Goal: Browse casually: Explore the website without a specific task or goal

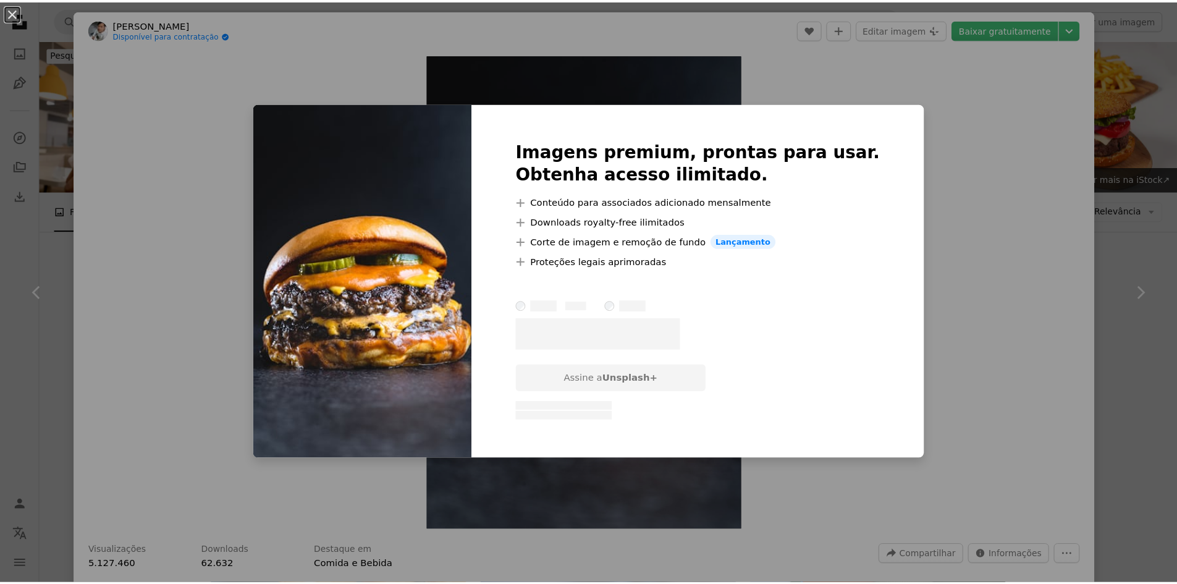
scroll to position [1050, 0]
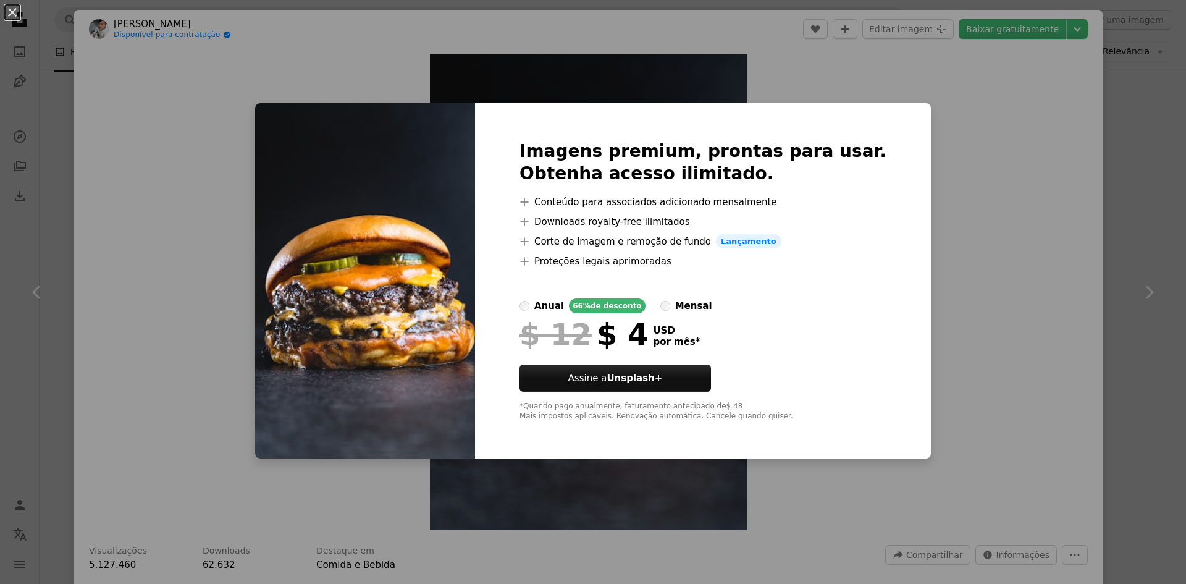
drag, startPoint x: 125, startPoint y: 61, endPoint x: 88, endPoint y: 80, distance: 41.4
click at [67, 81] on div "An X shape Imagens premium, prontas para usar. Obtenha acesso ilimitado. A plus…" at bounding box center [593, 292] width 1186 height 584
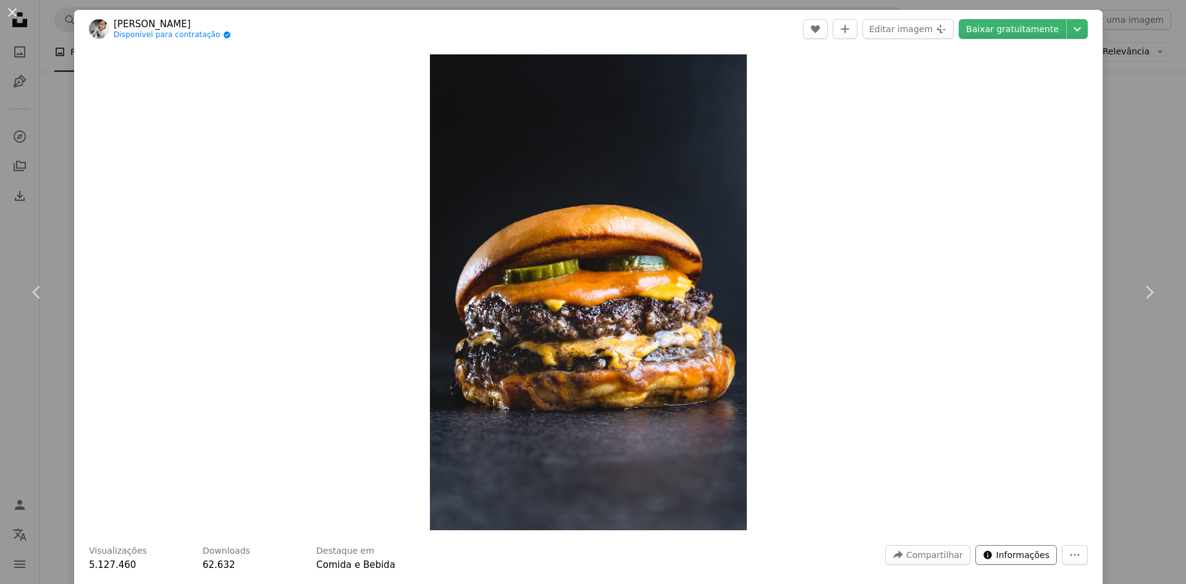
click at [1002, 555] on span "Informações" at bounding box center [1023, 555] width 53 height 19
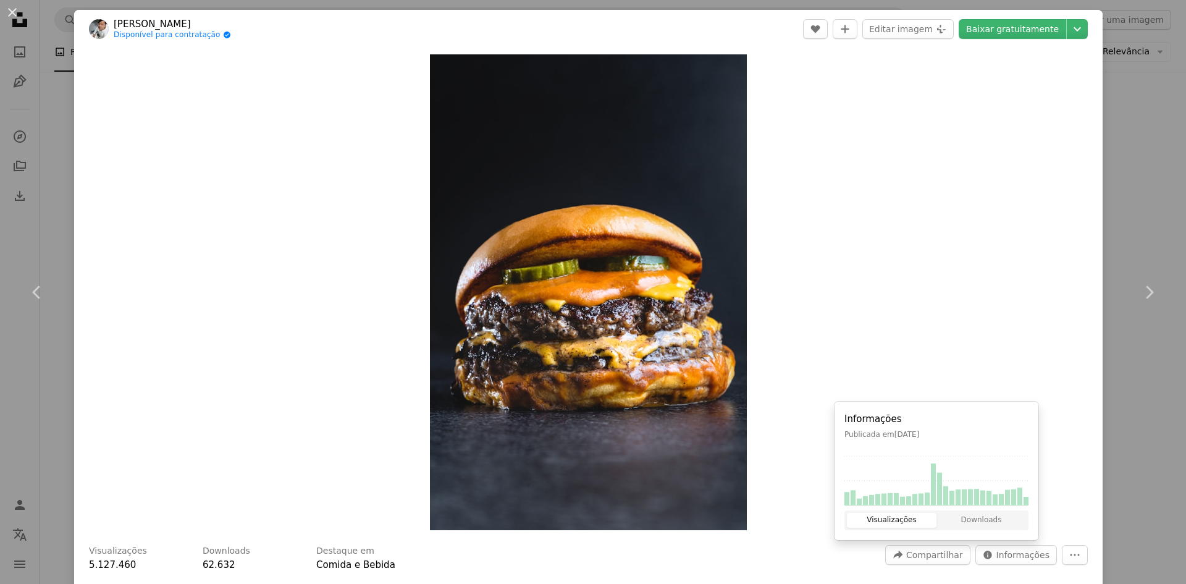
click at [200, 421] on div "Zoom in" at bounding box center [588, 292] width 1029 height 488
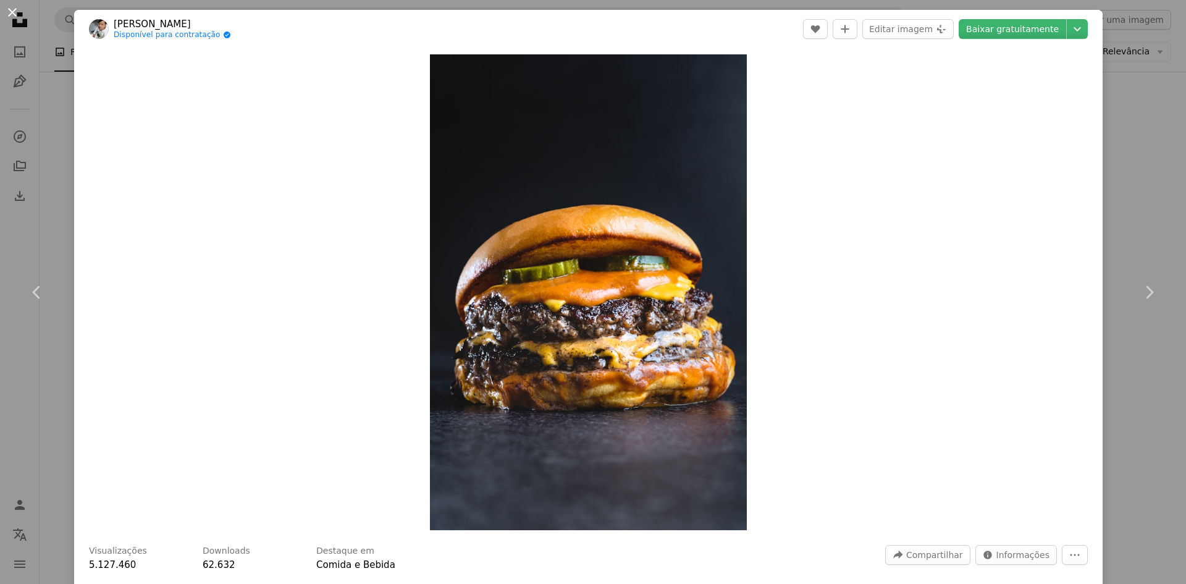
click at [11, 17] on button "An X shape" at bounding box center [12, 12] width 15 height 15
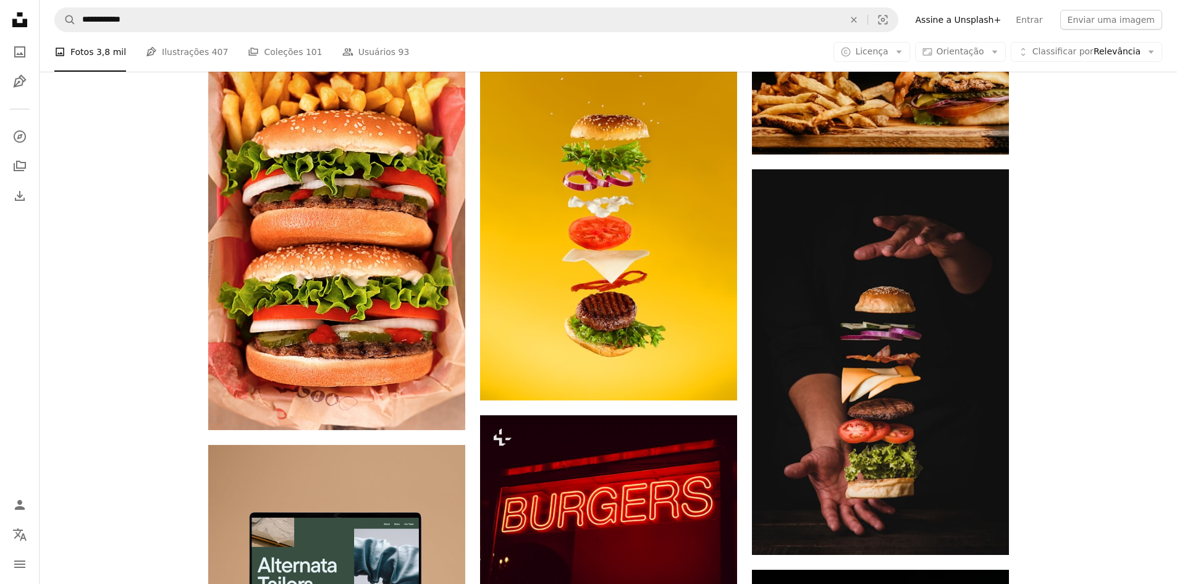
scroll to position [2224, 0]
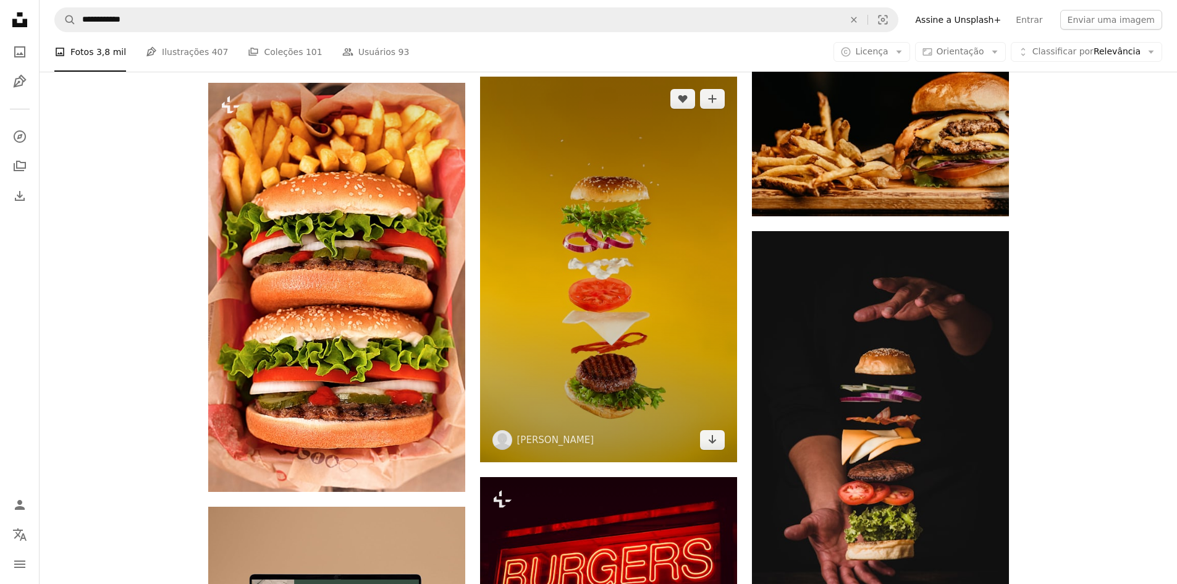
click at [684, 250] on img at bounding box center [608, 270] width 257 height 386
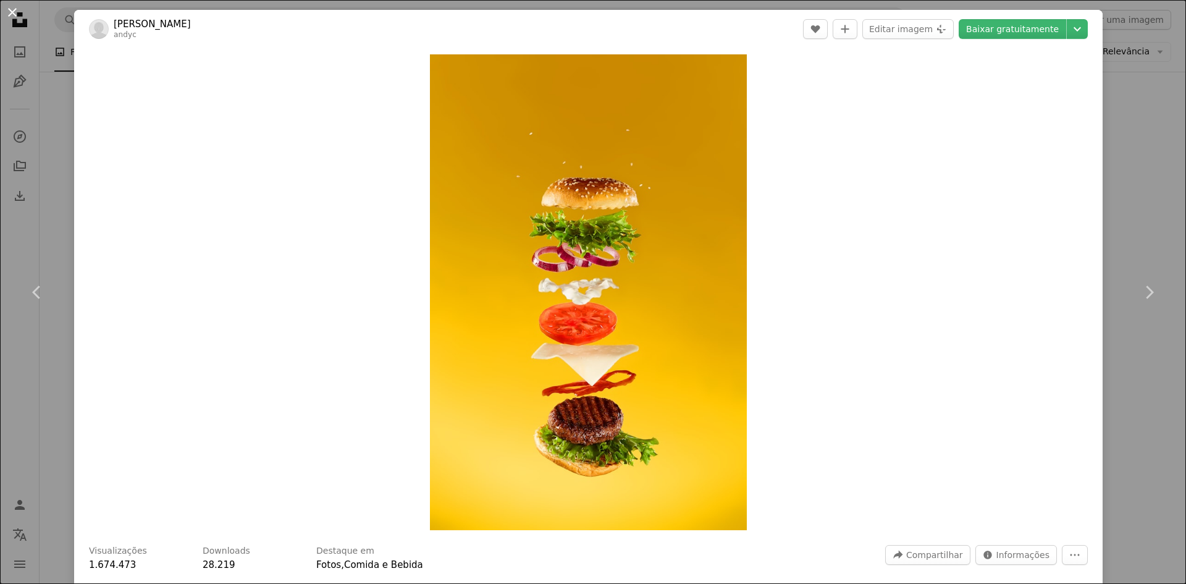
click at [20, 12] on button "An X shape" at bounding box center [12, 12] width 15 height 15
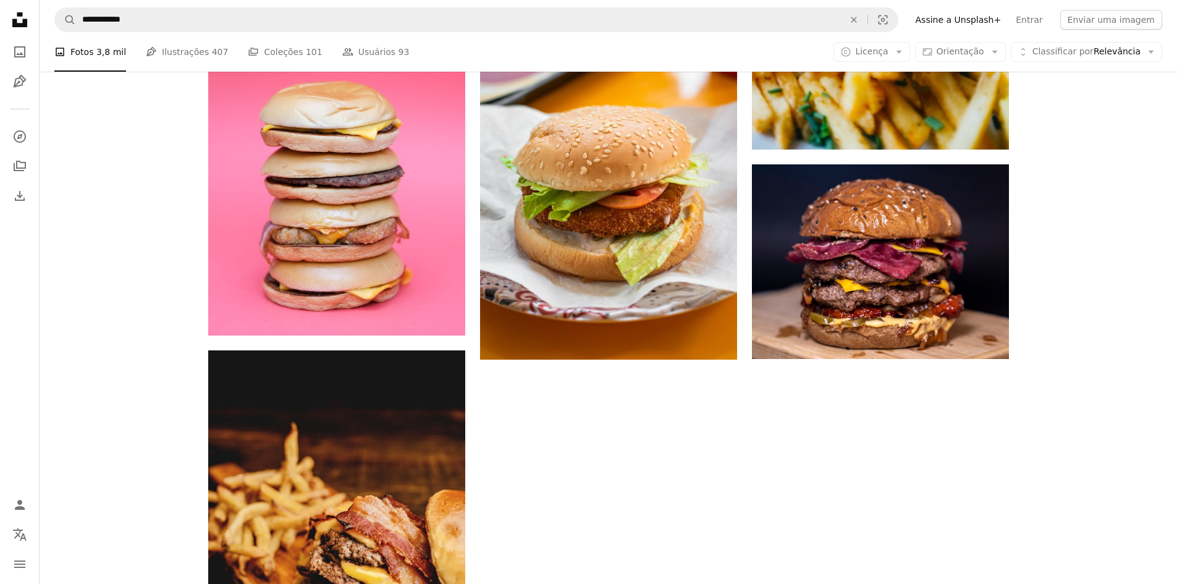
scroll to position [4325, 0]
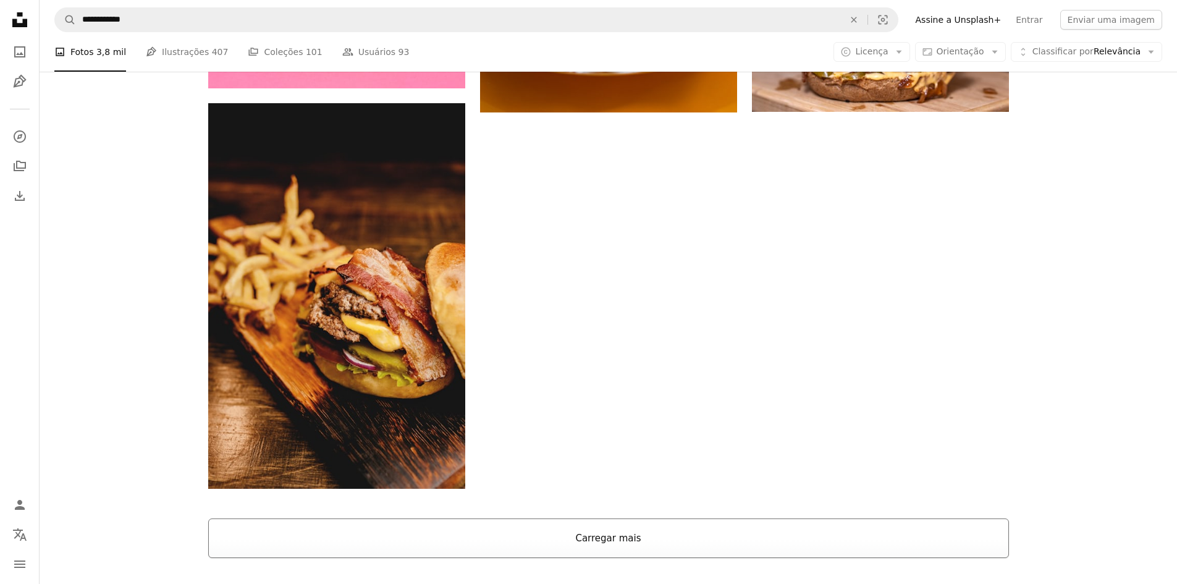
click at [631, 534] on button "Carregar mais" at bounding box center [608, 538] width 801 height 40
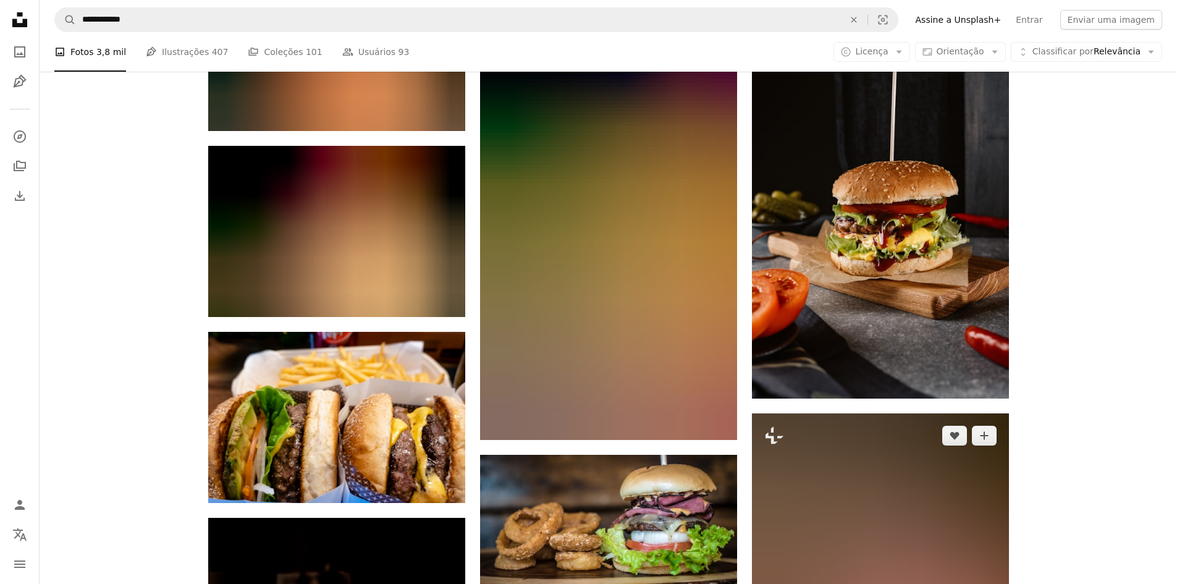
scroll to position [6920, 0]
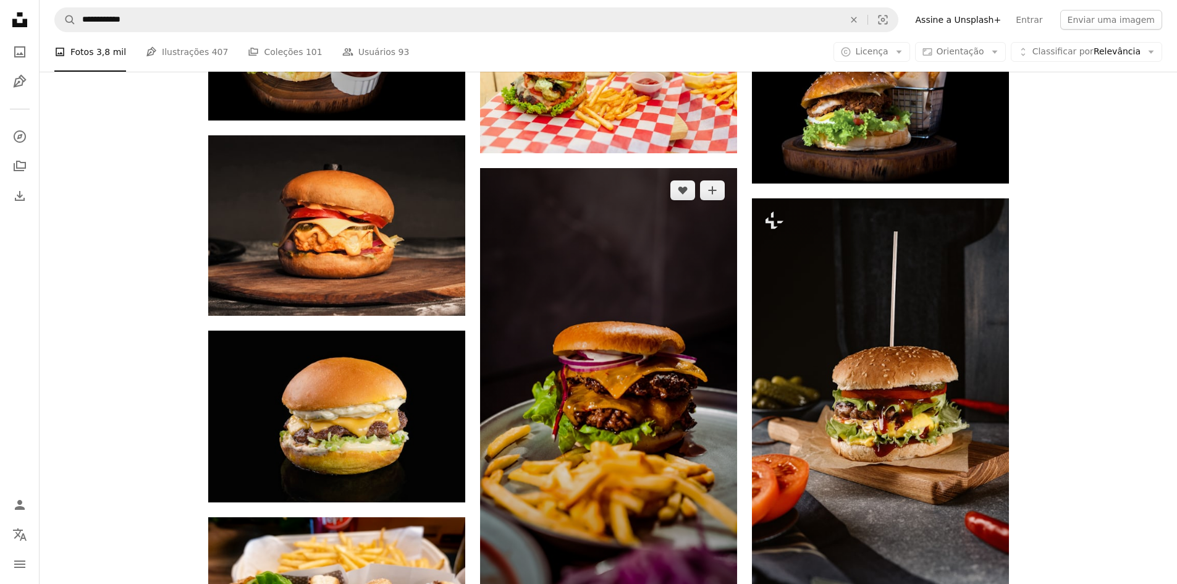
click at [697, 364] on img at bounding box center [608, 396] width 257 height 457
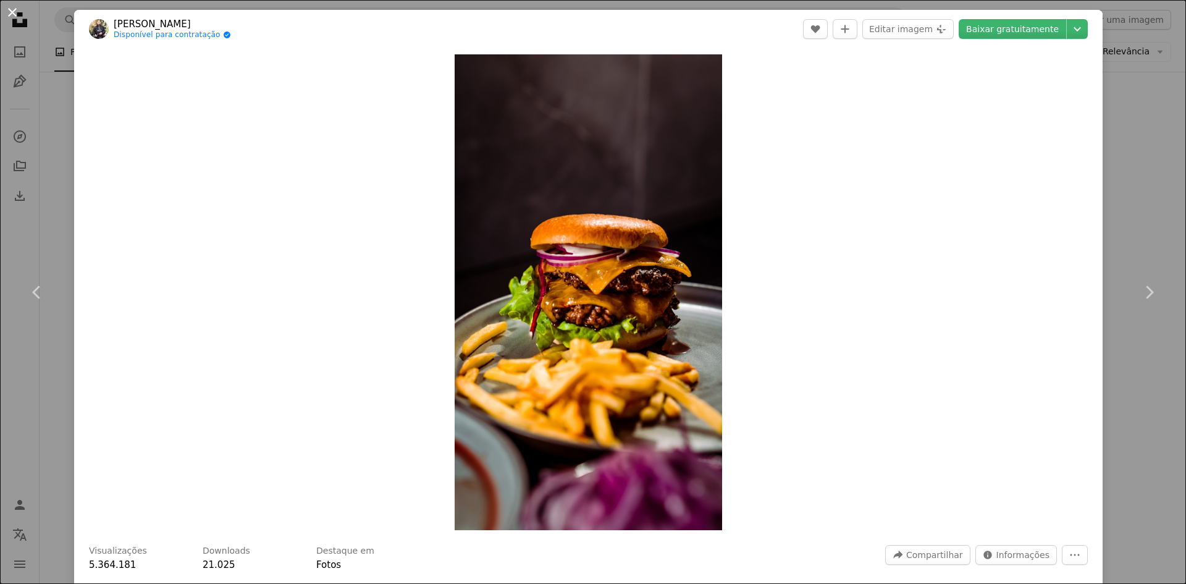
click at [17, 14] on button "An X shape" at bounding box center [12, 12] width 15 height 15
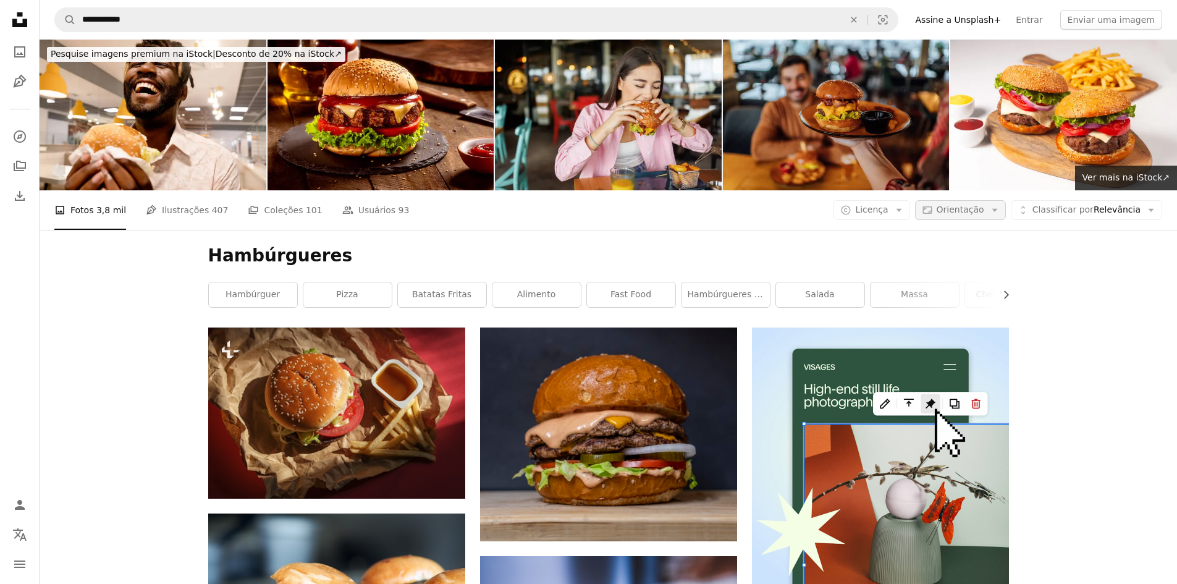
scroll to position [5313, 0]
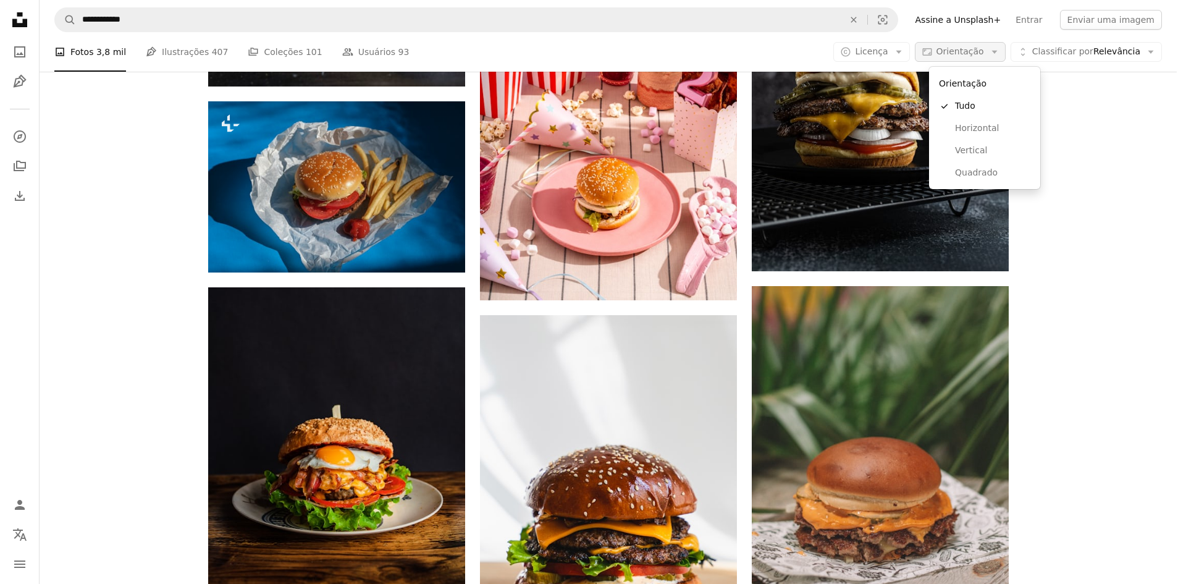
click at [969, 50] on span "Orientação" at bounding box center [961, 51] width 48 height 10
click at [986, 130] on span "Horizontal" at bounding box center [992, 128] width 75 height 12
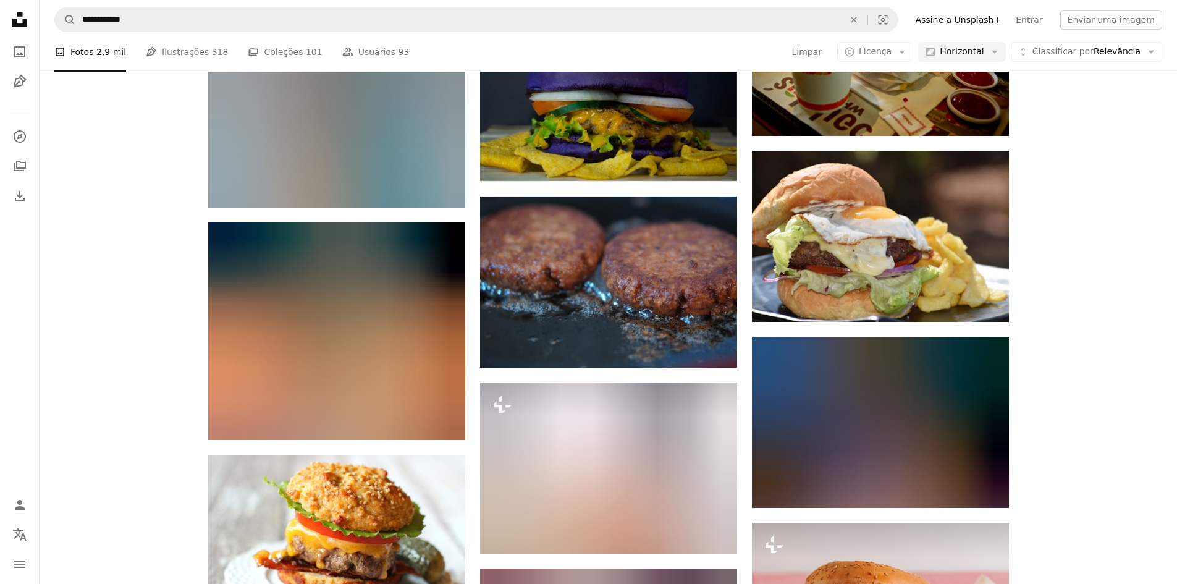
scroll to position [6055, 0]
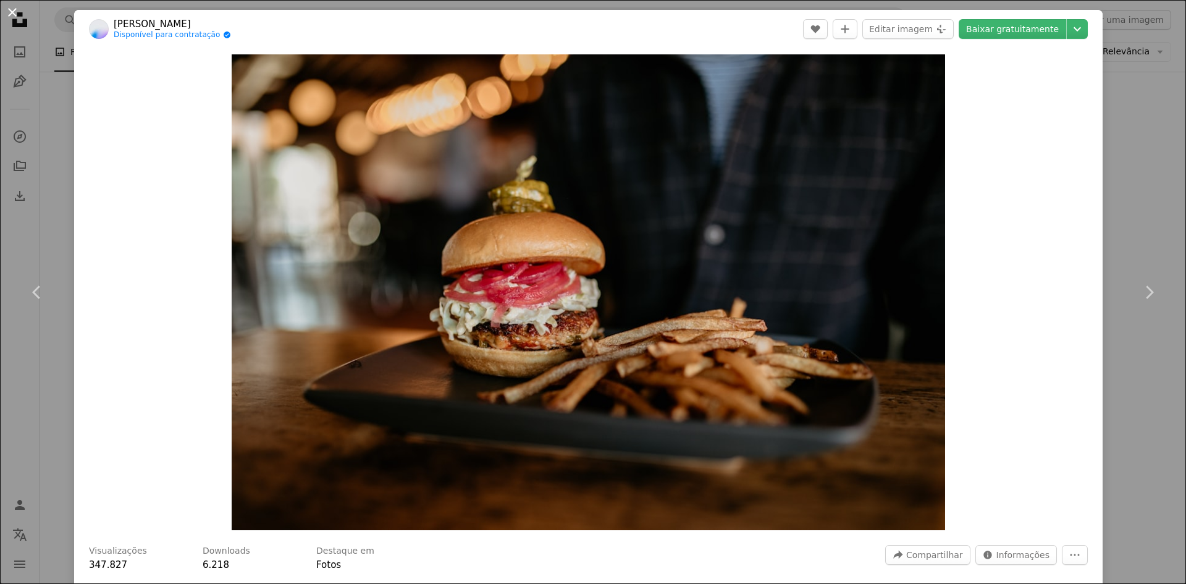
click at [17, 12] on button "An X shape" at bounding box center [12, 12] width 15 height 15
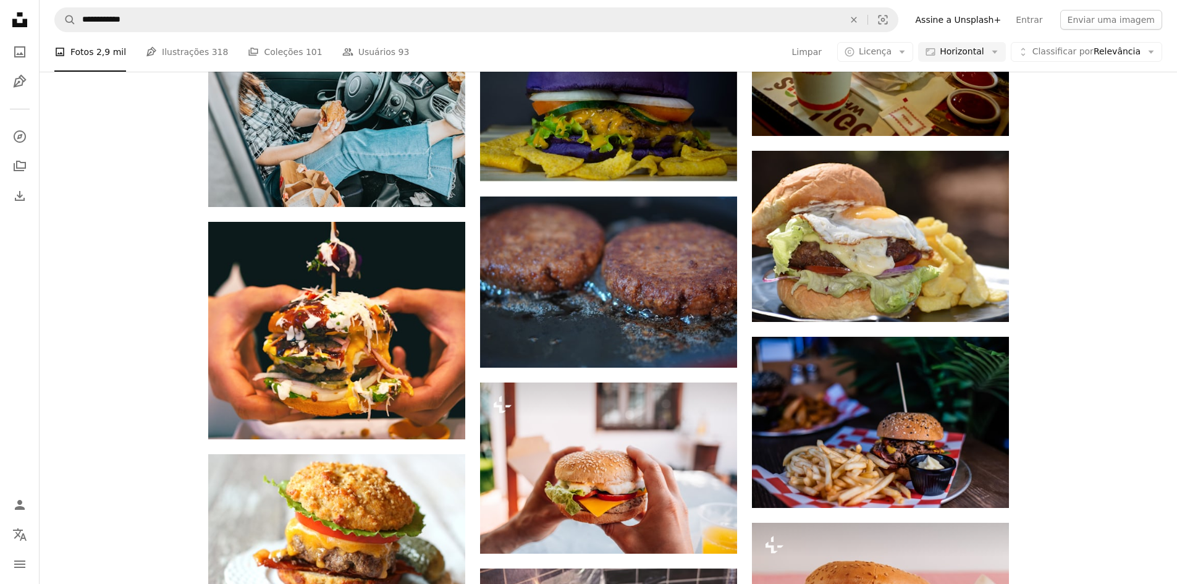
scroll to position [7908, 0]
